Goal: Transaction & Acquisition: Purchase product/service

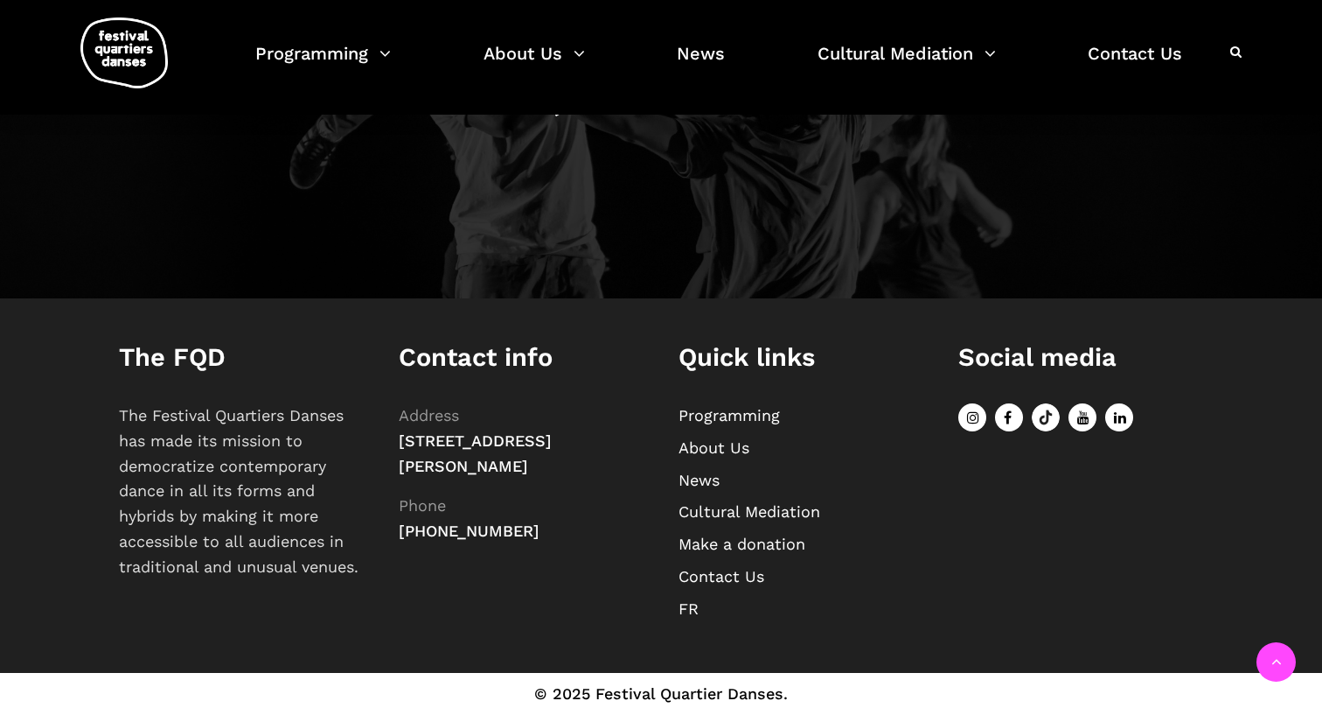
scroll to position [2054, 0]
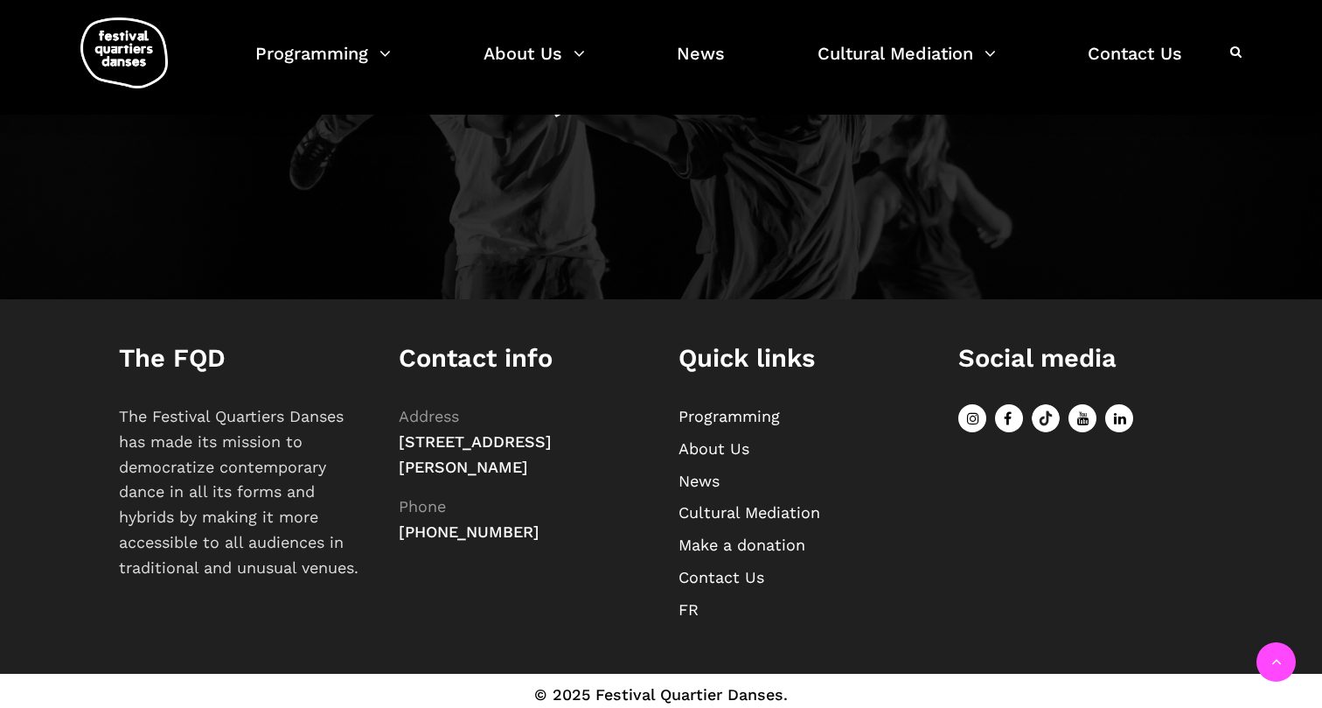
click at [731, 450] on link "About Us" at bounding box center [714, 448] width 71 height 18
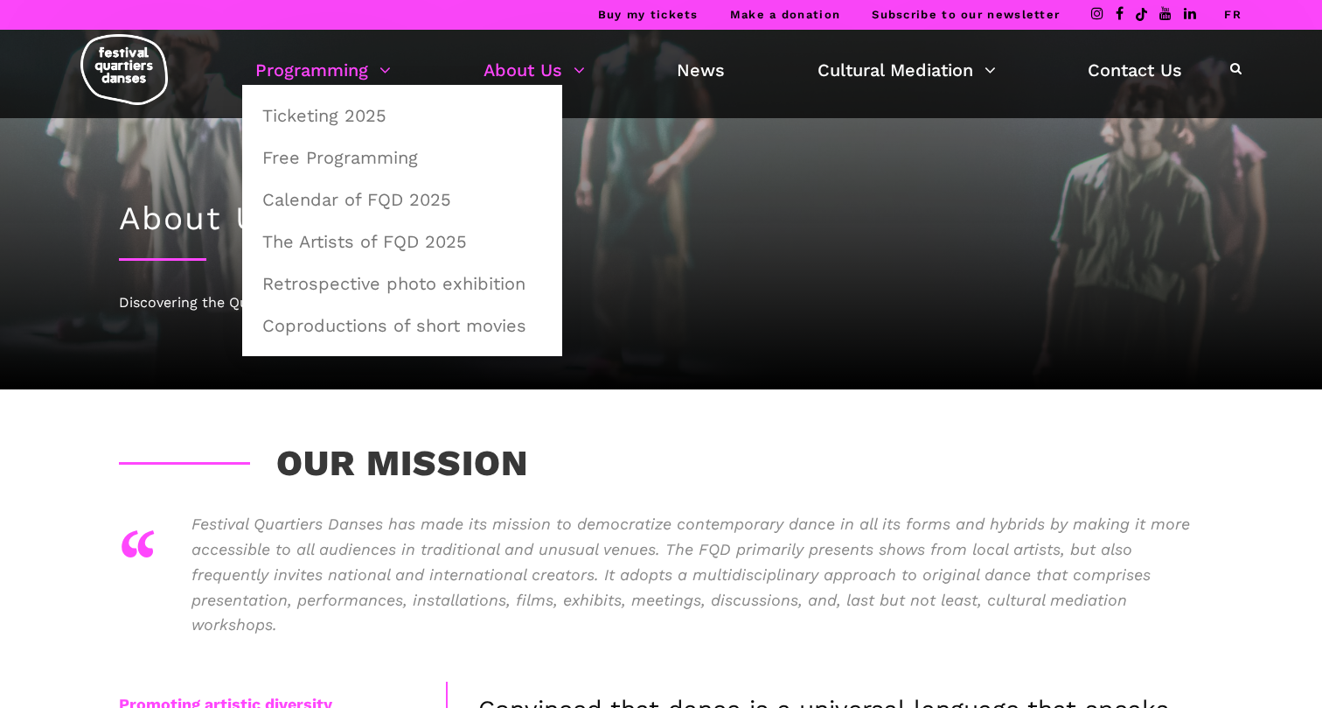
click at [373, 72] on link "Programming" at bounding box center [323, 70] width 136 height 30
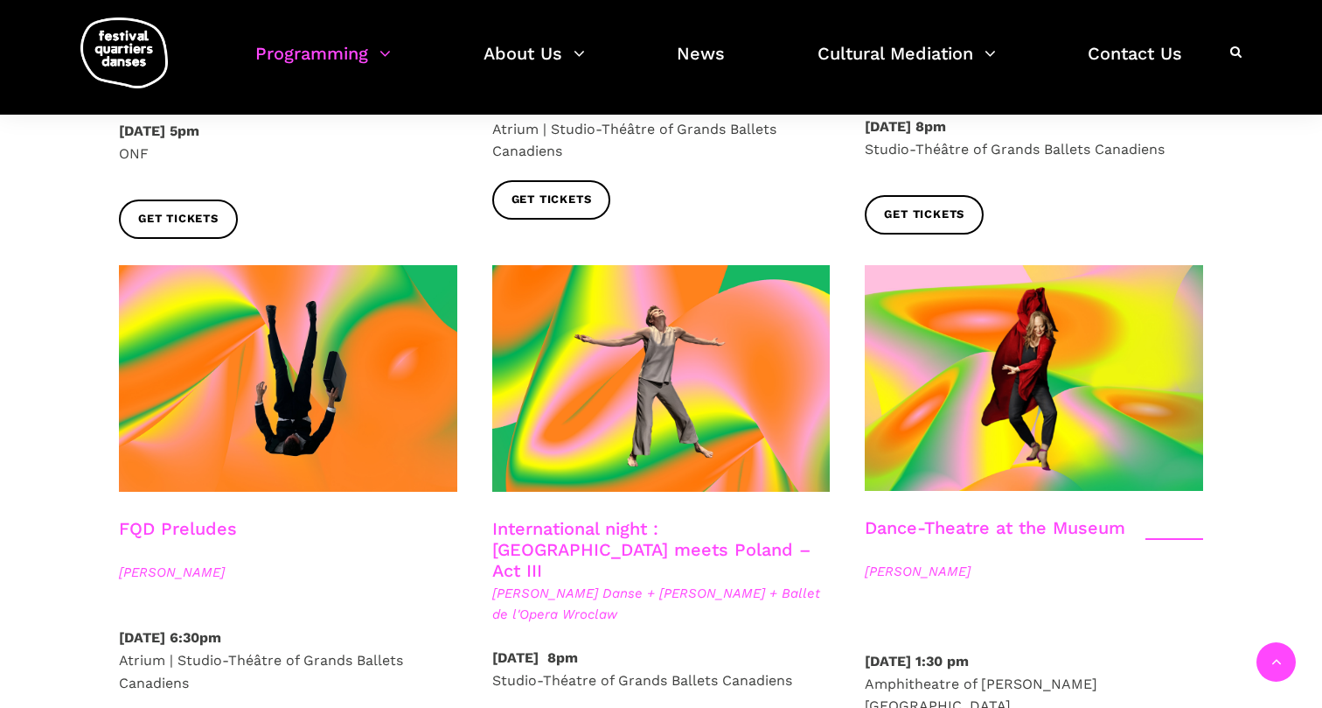
scroll to position [1739, 0]
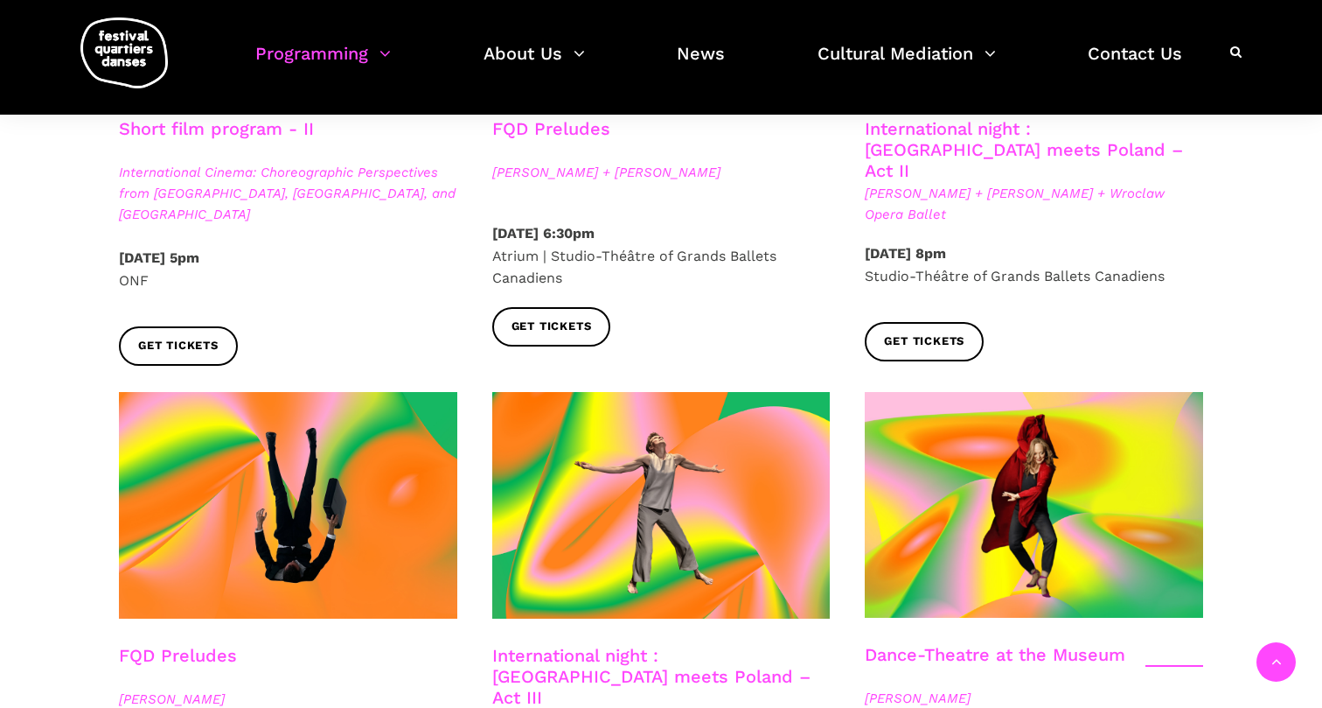
click at [603, 645] on link "International night : [GEOGRAPHIC_DATA] meets Poland – Act III" at bounding box center [651, 676] width 318 height 63
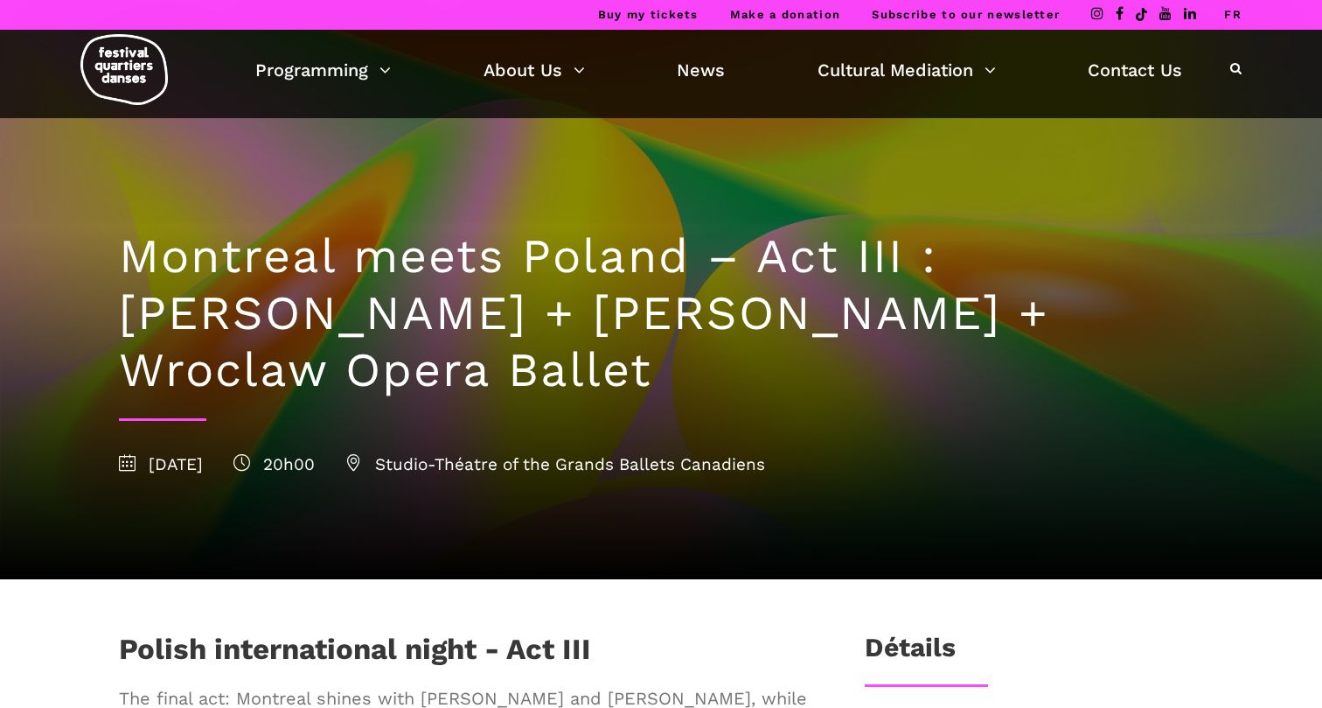
scroll to position [397, 0]
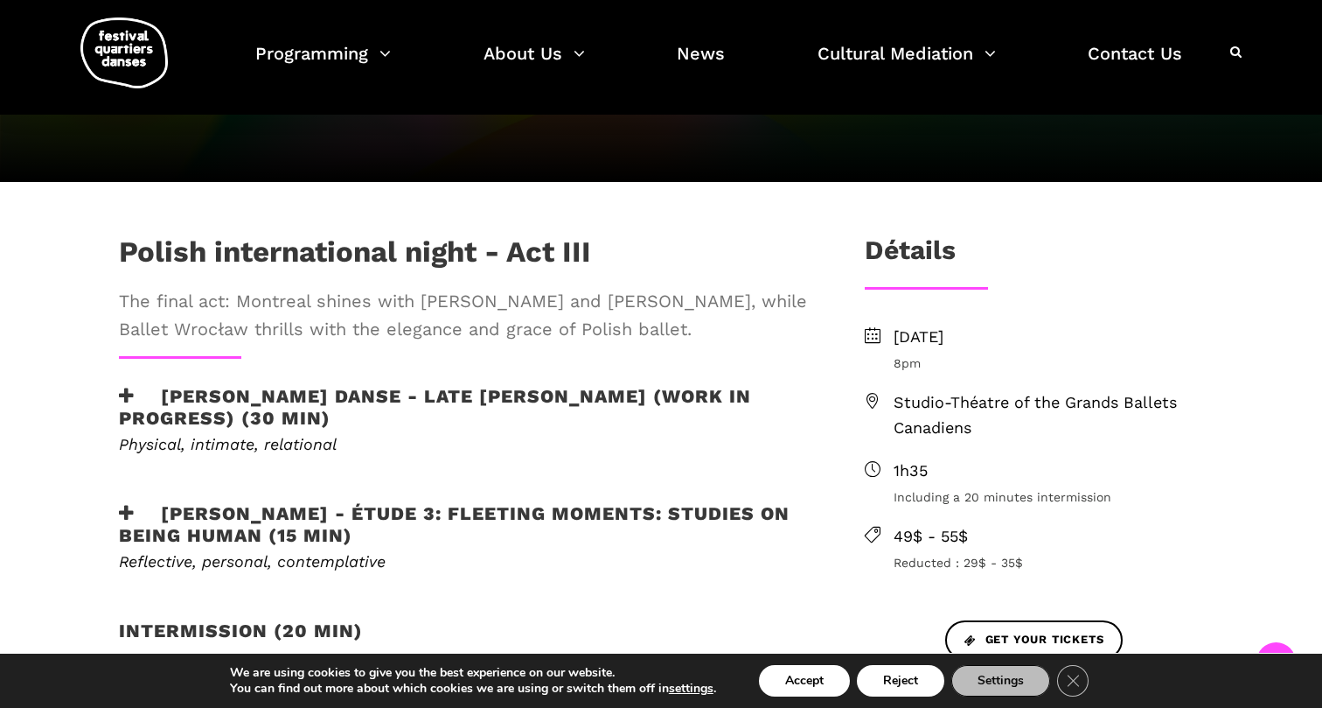
click at [128, 392] on icon at bounding box center [127, 396] width 16 height 18
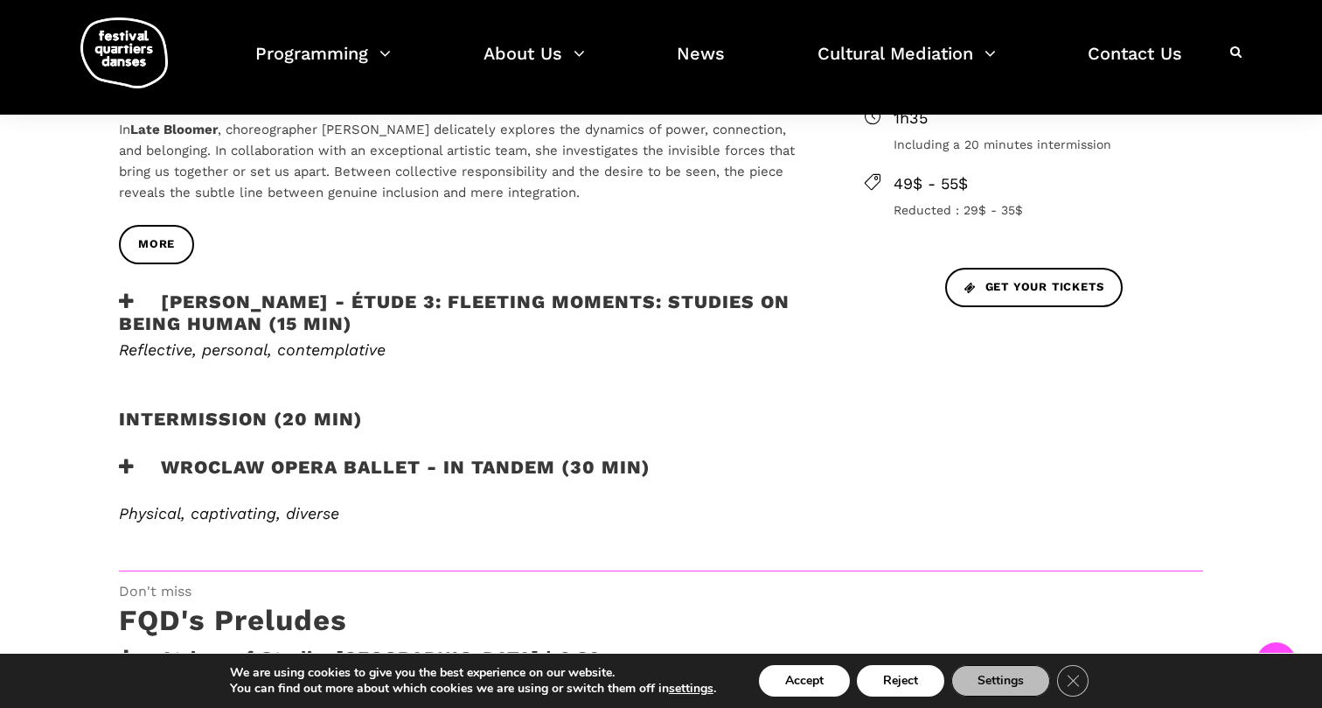
scroll to position [787, 0]
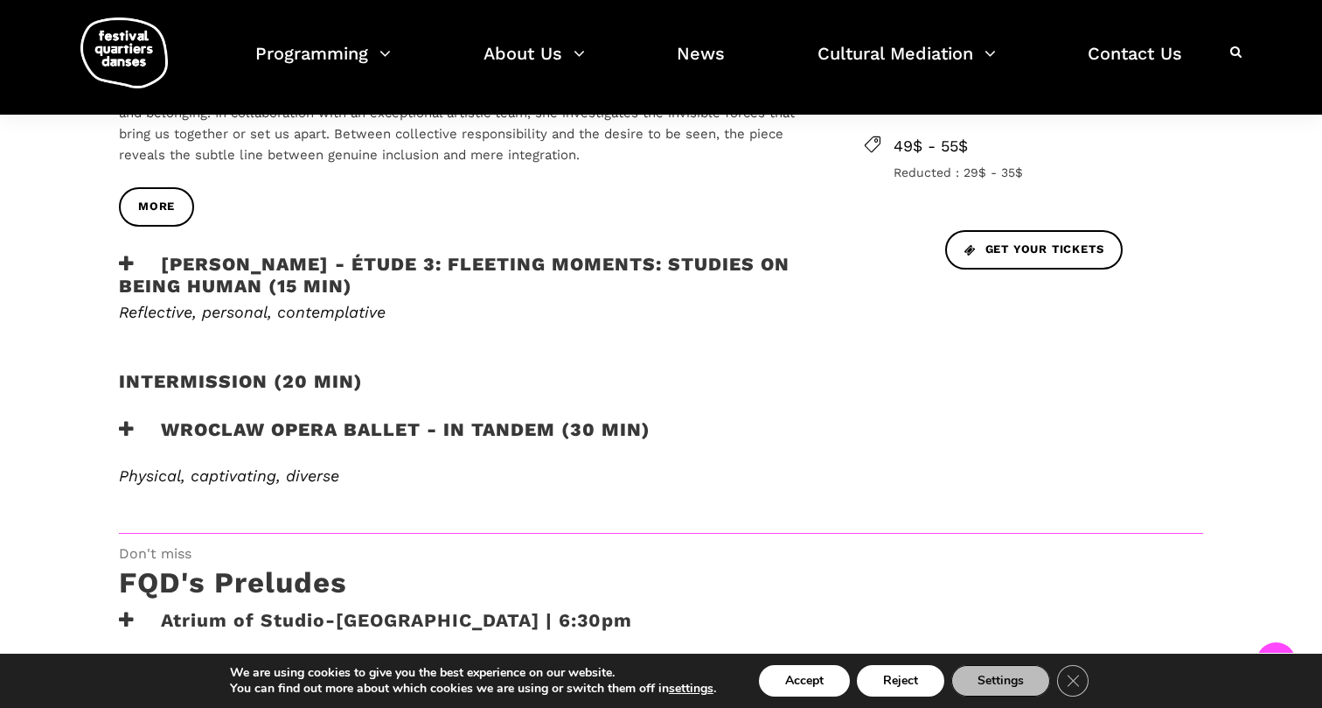
click at [130, 262] on icon at bounding box center [127, 264] width 16 height 18
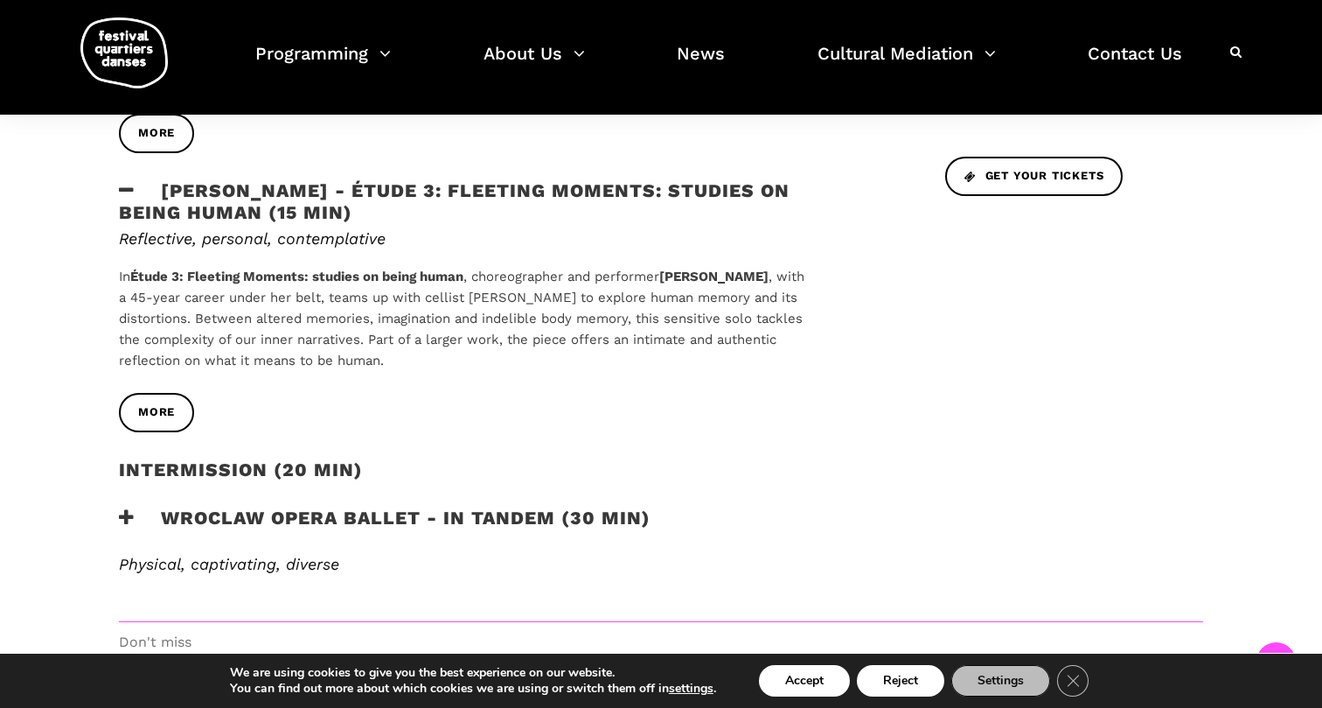
click at [123, 511] on icon at bounding box center [127, 517] width 16 height 18
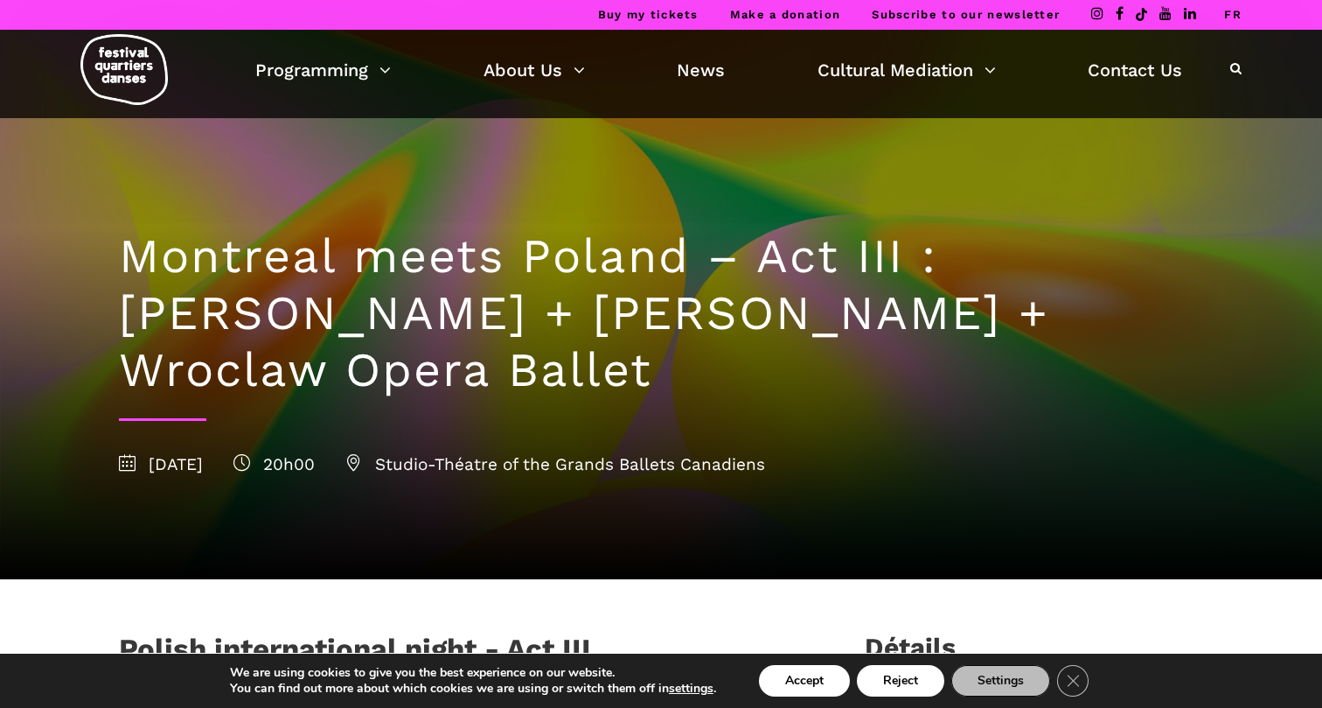
scroll to position [0, 0]
